Goal: Transaction & Acquisition: Purchase product/service

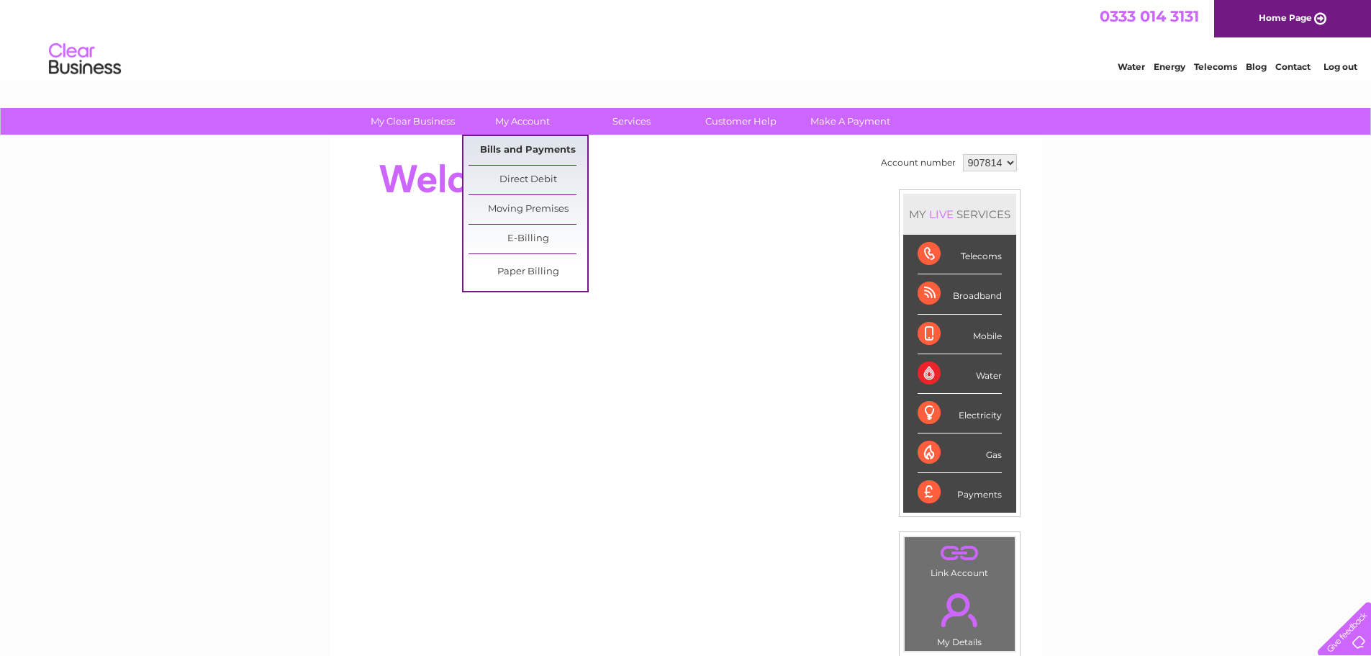
click at [515, 146] on link "Bills and Payments" at bounding box center [528, 150] width 119 height 29
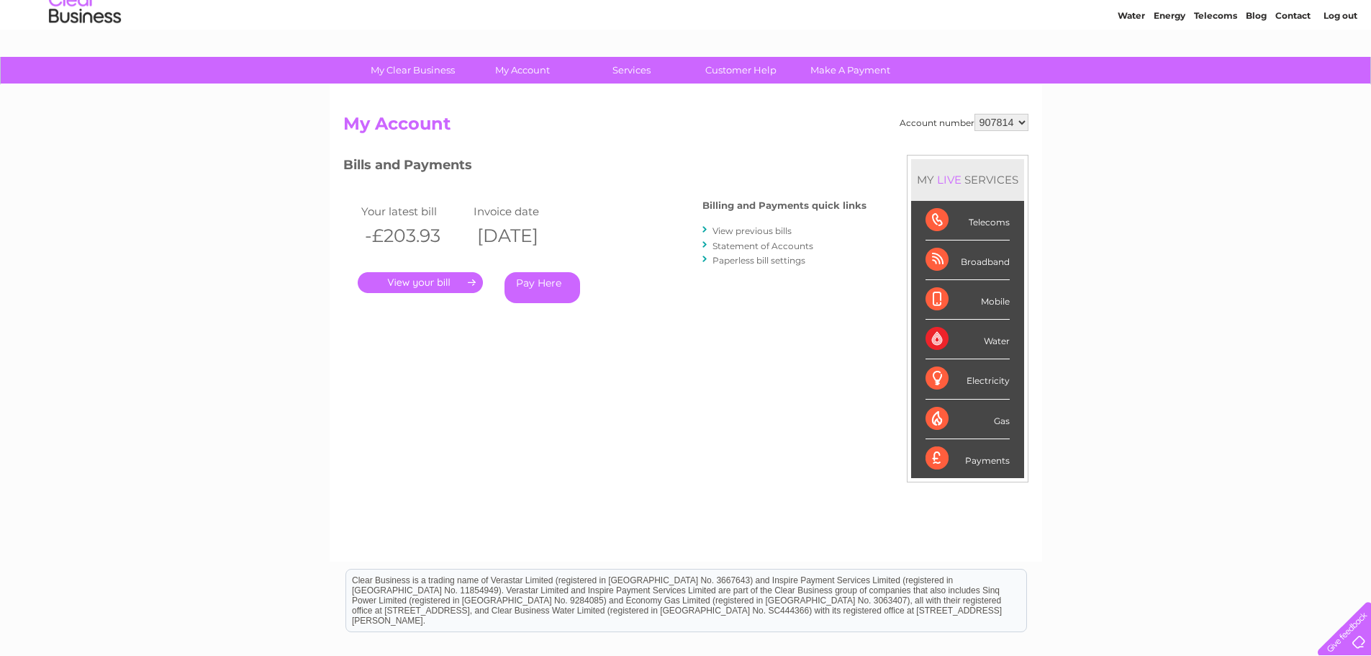
scroll to position [72, 0]
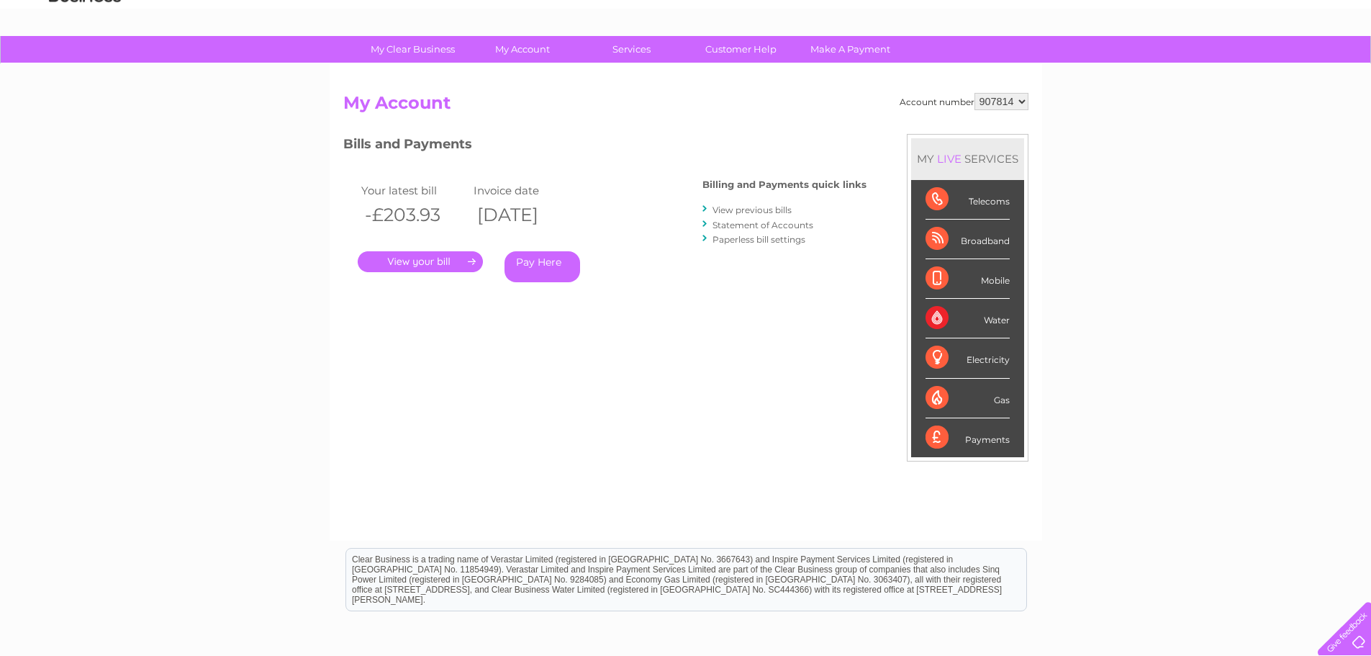
click at [557, 261] on link "Pay Here" at bounding box center [543, 266] width 76 height 31
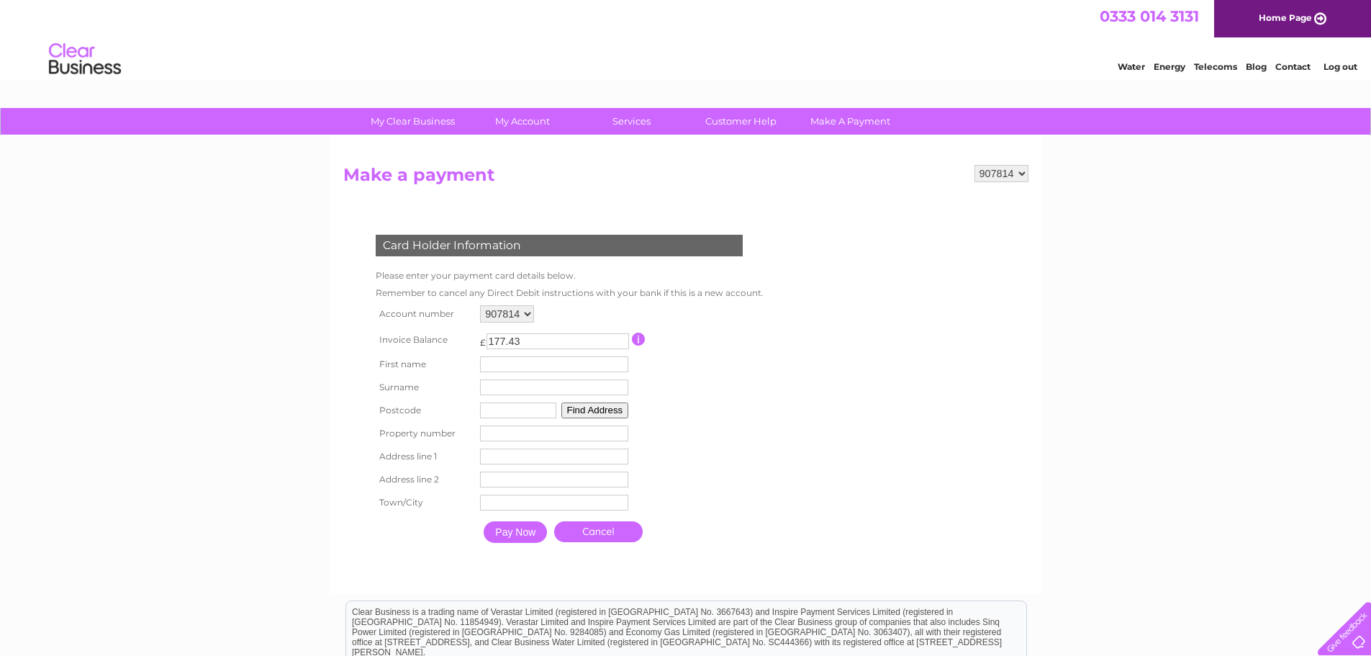
click at [523, 524] on input "Pay Now" at bounding box center [515, 532] width 63 height 22
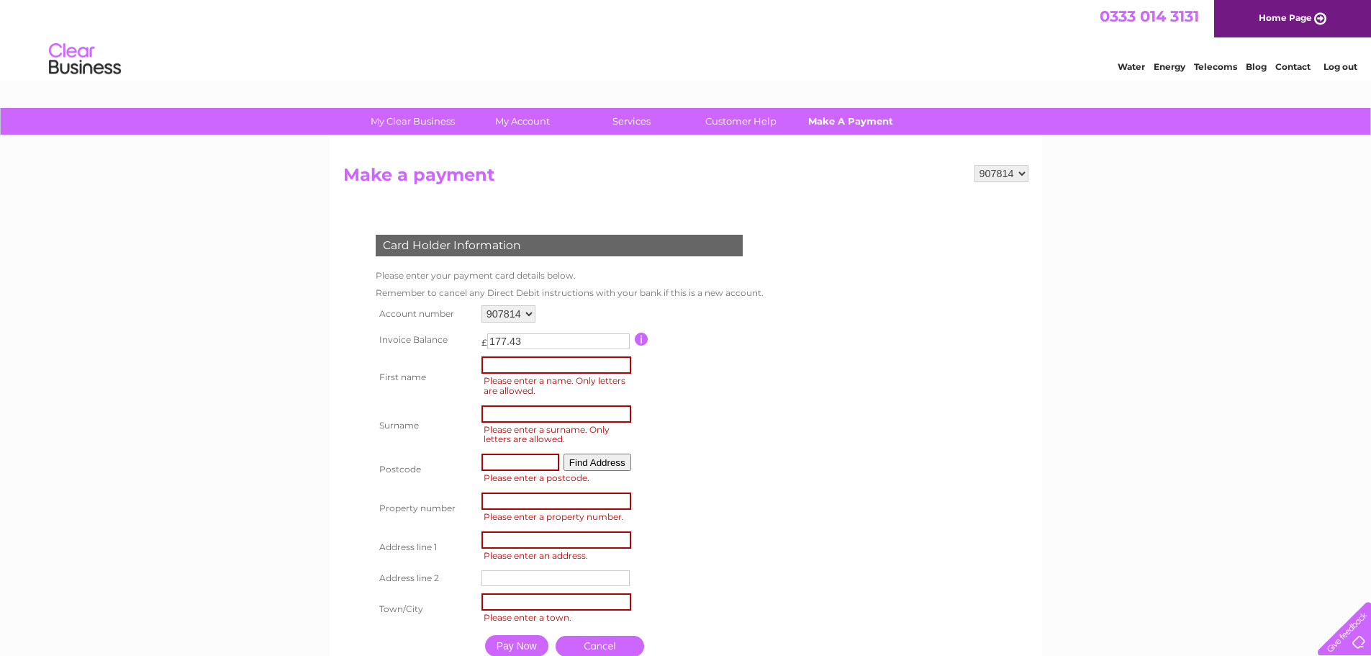
click at [841, 124] on link "Make A Payment" at bounding box center [850, 121] width 119 height 27
